Goal: Transaction & Acquisition: Book appointment/travel/reservation

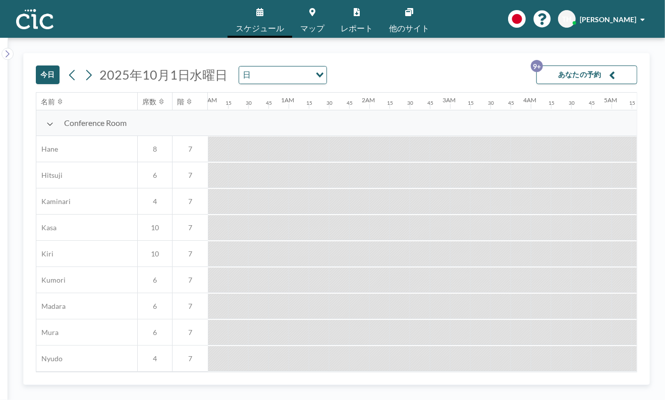
scroll to position [0, 1251]
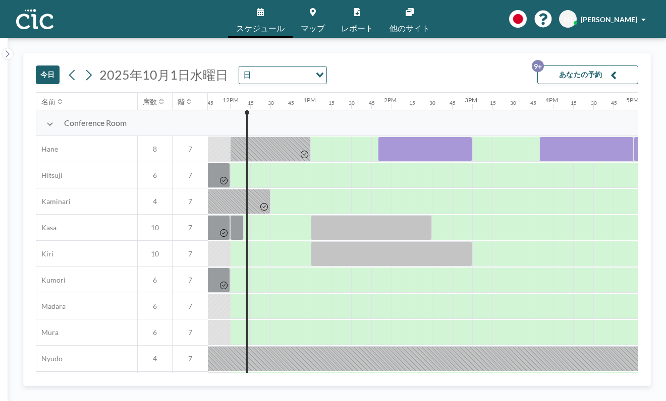
scroll to position [0, 948]
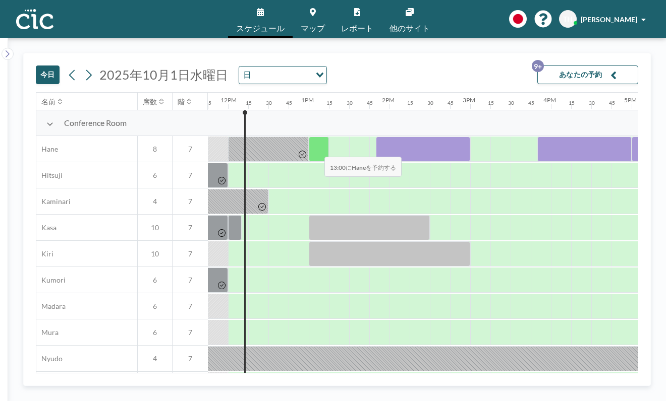
click at [316, 150] on div at bounding box center [319, 149] width 20 height 25
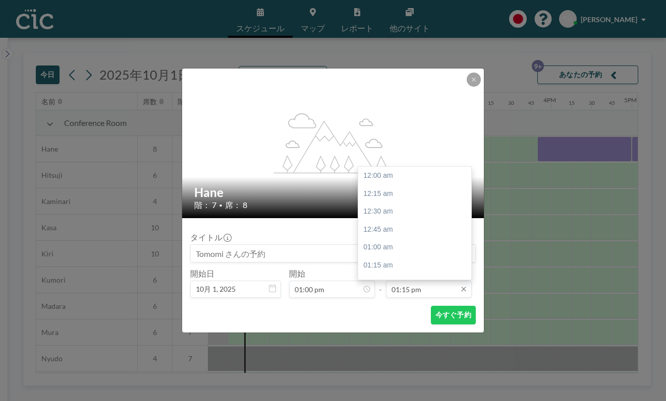
scroll to position [951, 0]
click at [429, 292] on input "01:15 pm" at bounding box center [429, 289] width 86 height 17
click at [387, 215] on div "01:45 pm" at bounding box center [417, 212] width 119 height 18
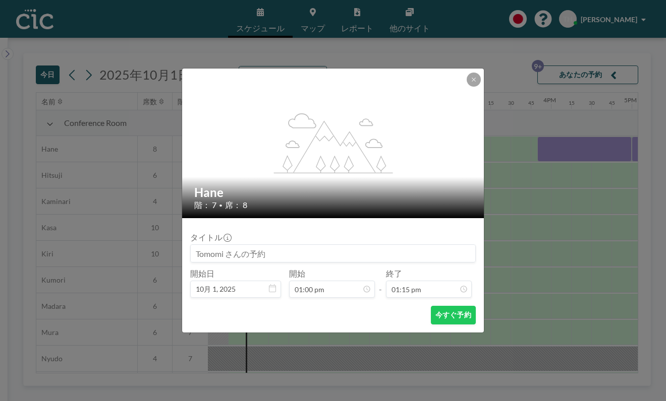
type input "01:45 pm"
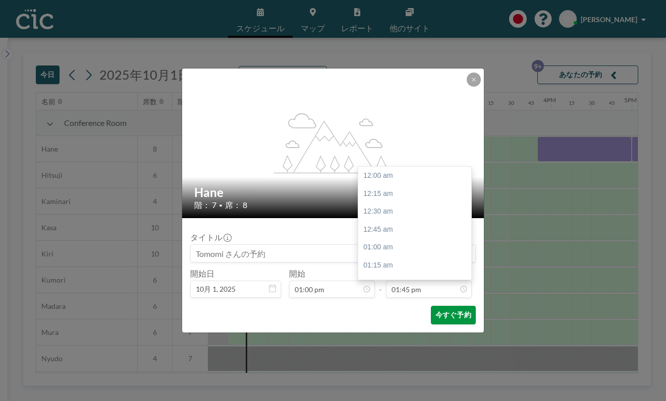
scroll to position [987, 0]
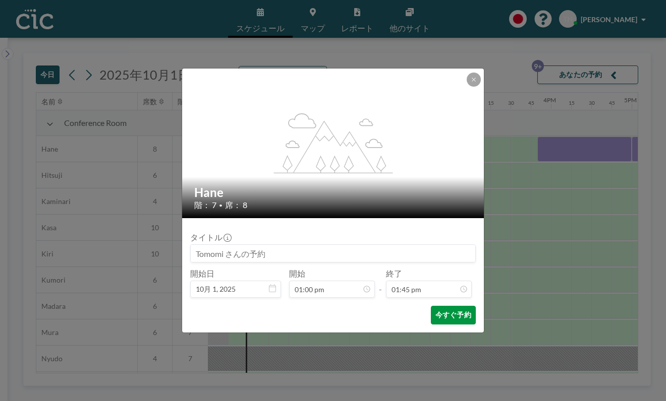
click at [445, 314] on button "今すぐ予約" at bounding box center [453, 315] width 45 height 19
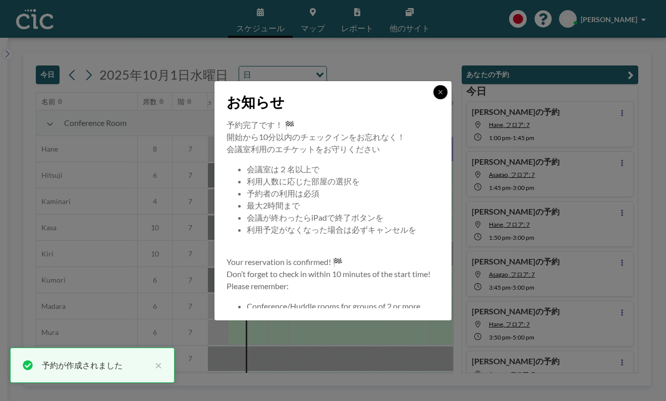
drag, startPoint x: 438, startPoint y: 93, endPoint x: 388, endPoint y: 100, distance: 50.4
click at [437, 92] on icon at bounding box center [440, 92] width 6 height 6
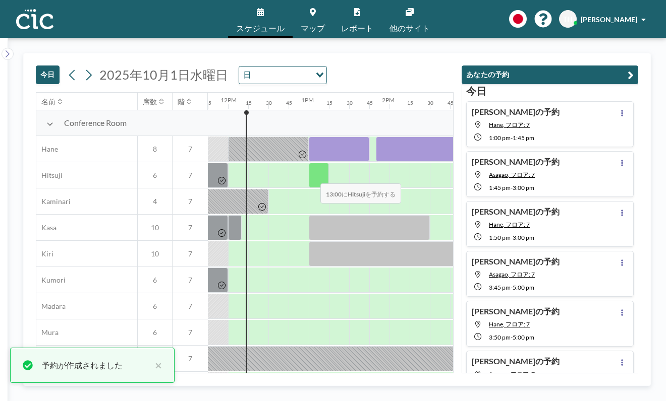
click at [312, 177] on div at bounding box center [319, 175] width 20 height 25
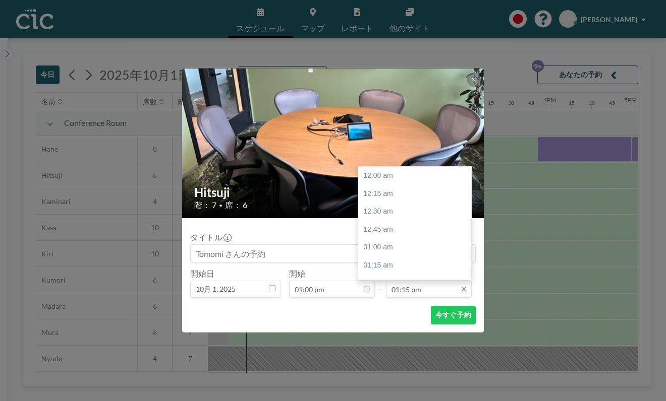
scroll to position [951, 0]
click at [423, 291] on input "01:15 pm" at bounding box center [429, 289] width 86 height 17
click at [397, 213] on div "01:45 pm" at bounding box center [417, 212] width 119 height 18
type input "01:45 pm"
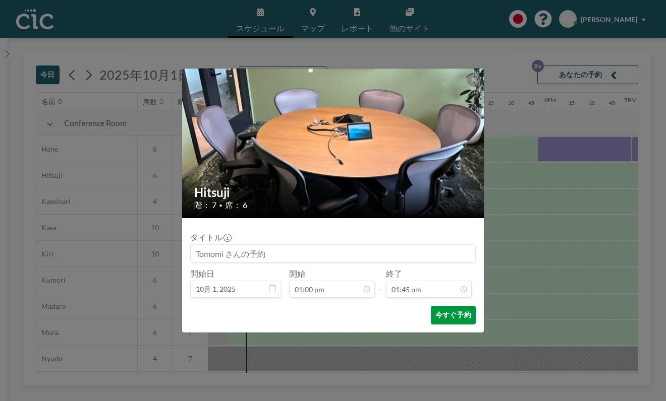
scroll to position [0, 0]
click at [440, 315] on button "今すぐ予約" at bounding box center [453, 315] width 45 height 19
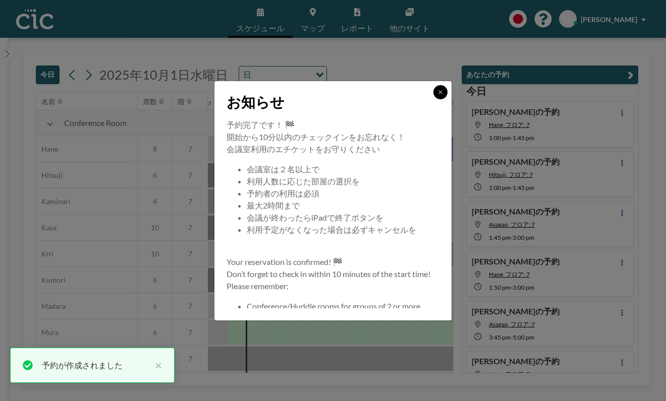
click at [437, 90] on icon at bounding box center [440, 92] width 6 height 6
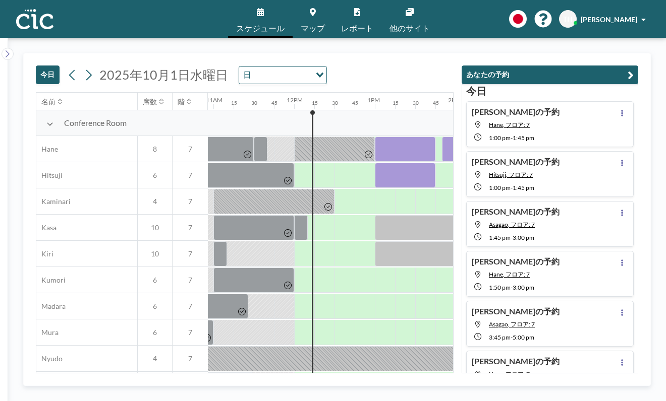
scroll to position [0, 867]
